Goal: Check status: Check status

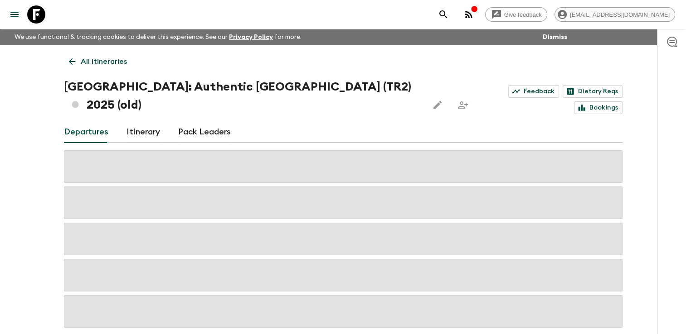
click at [631, 17] on span "[EMAIL_ADDRESS][DOMAIN_NAME]" at bounding box center [620, 14] width 110 height 7
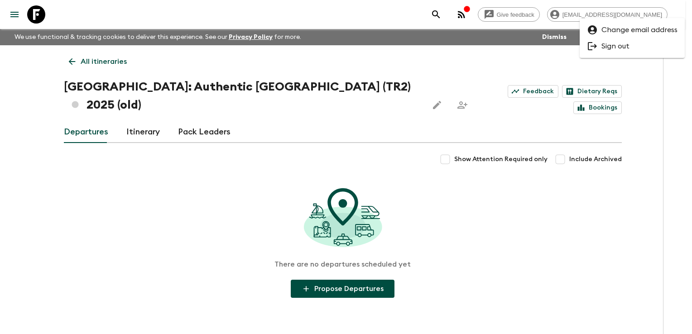
click at [401, 20] on div at bounding box center [346, 167] width 692 height 334
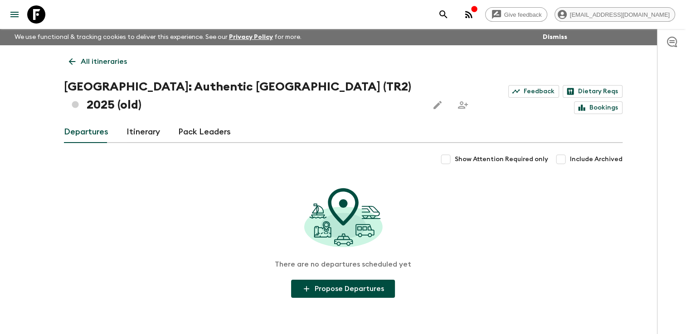
click at [637, 15] on span "[EMAIL_ADDRESS][DOMAIN_NAME]" at bounding box center [620, 14] width 110 height 7
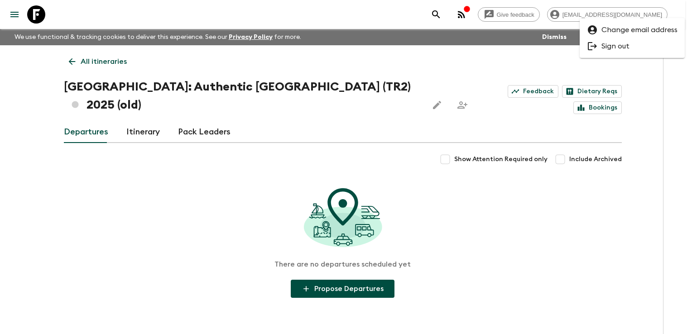
click at [621, 45] on span "Sign out" at bounding box center [616, 46] width 28 height 9
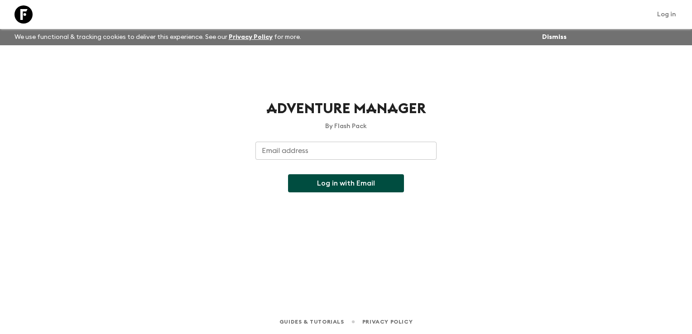
click at [309, 153] on input "Email address" at bounding box center [346, 151] width 181 height 18
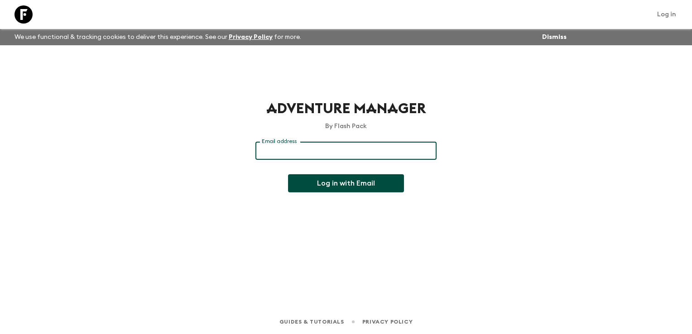
type input "[EMAIL_ADDRESS][DOMAIN_NAME]"
click at [331, 185] on button "Log in with Email" at bounding box center [346, 183] width 116 height 18
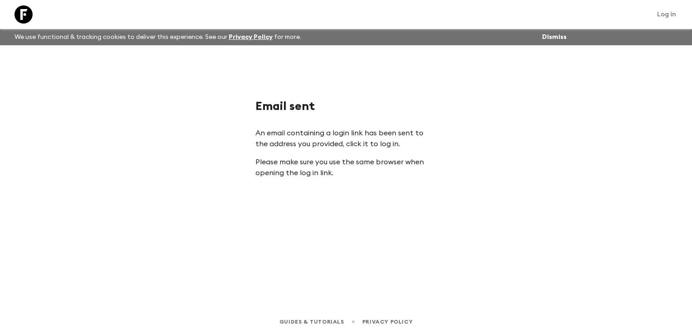
click at [673, 14] on link "Log in" at bounding box center [666, 14] width 29 height 13
click at [669, 14] on link "Log in" at bounding box center [666, 14] width 29 height 13
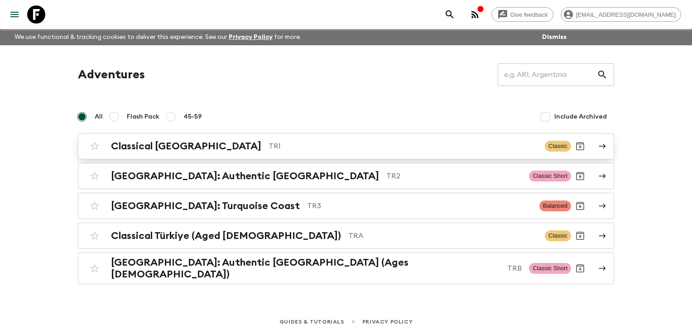
click at [141, 149] on h2 "Classical [GEOGRAPHIC_DATA]" at bounding box center [186, 146] width 150 height 12
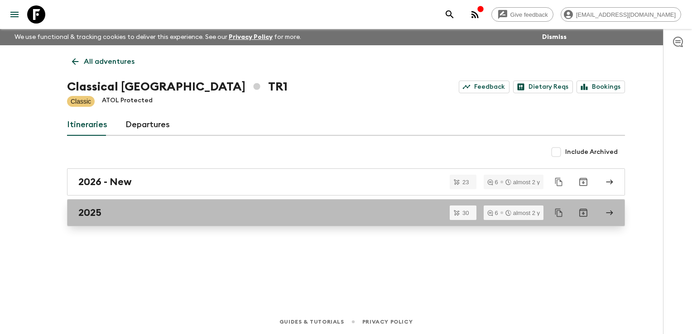
click at [120, 209] on div "2025" at bounding box center [337, 213] width 518 height 12
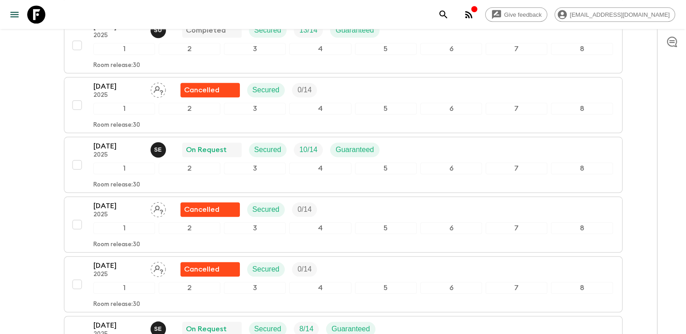
scroll to position [906, 0]
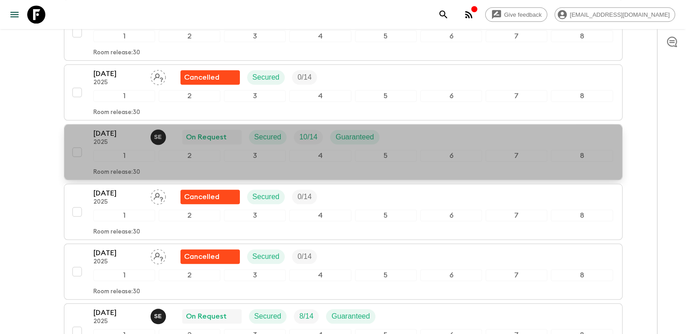
click at [406, 132] on div "[DATE] 2025 S E On Request Secured 10 / 14 Guaranteed" at bounding box center [352, 137] width 519 height 18
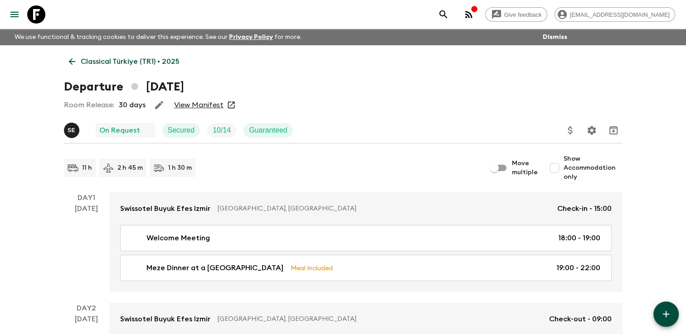
click at [204, 99] on div "Room Release: 30 days View Manifest" at bounding box center [343, 105] width 558 height 18
click at [203, 101] on link "View Manifest" at bounding box center [198, 105] width 49 height 9
click at [69, 60] on icon at bounding box center [72, 62] width 10 height 10
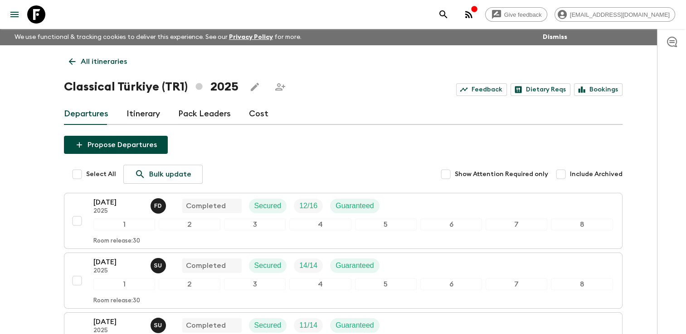
click at [73, 63] on icon at bounding box center [72, 62] width 10 height 10
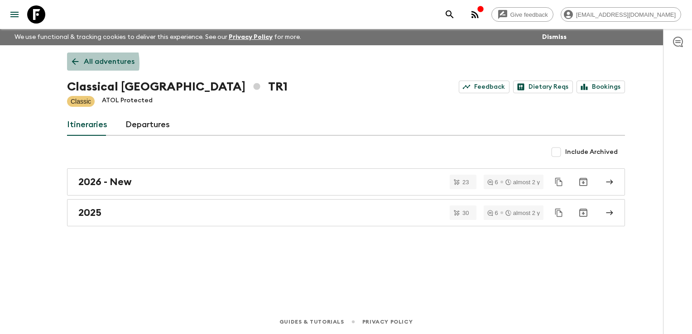
click at [73, 63] on icon at bounding box center [75, 62] width 10 height 10
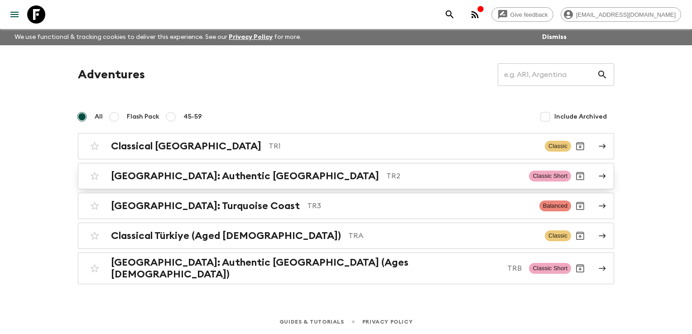
click at [169, 178] on h2 "[GEOGRAPHIC_DATA]: Authentic [GEOGRAPHIC_DATA]" at bounding box center [245, 176] width 268 height 12
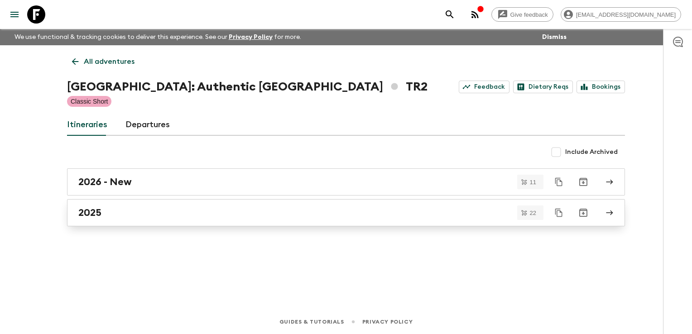
click at [169, 210] on div "2025" at bounding box center [337, 213] width 518 height 12
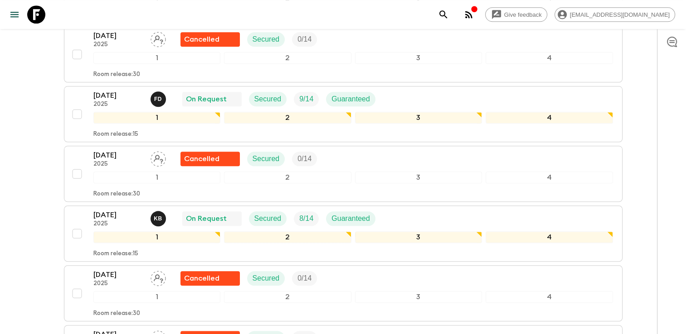
scroll to position [951, 0]
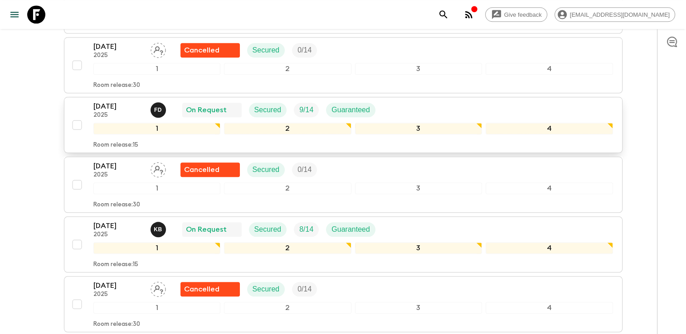
click at [395, 101] on div "[DATE] 2025 F D On Request Secured 9 / 14 Guaranteed" at bounding box center [352, 110] width 519 height 18
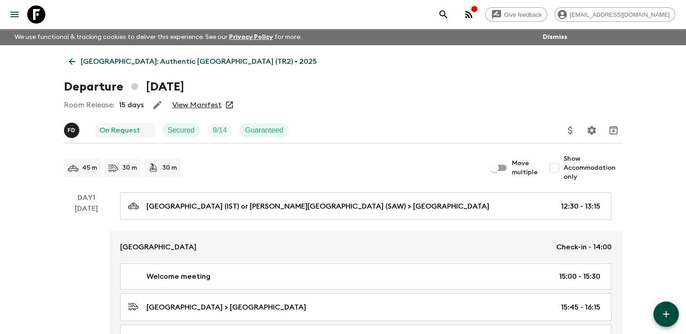
click at [198, 104] on link "View Manifest" at bounding box center [196, 105] width 49 height 9
